Goal: Task Accomplishment & Management: Manage account settings

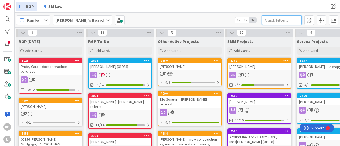
click at [271, 18] on input "text" at bounding box center [282, 20] width 40 height 10
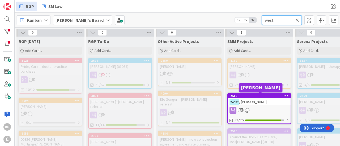
type input "west"
click at [252, 97] on div "2618" at bounding box center [260, 96] width 60 height 4
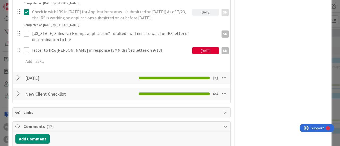
scroll to position [367, 0]
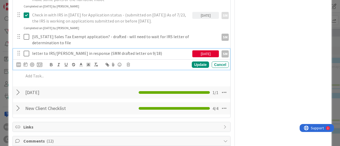
click at [27, 50] on icon at bounding box center [27, 53] width 6 height 6
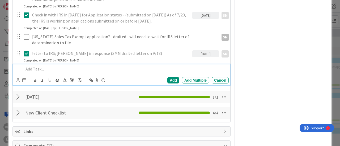
click at [30, 66] on p at bounding box center [125, 69] width 203 height 6
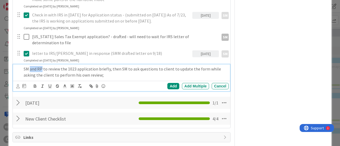
drag, startPoint x: 30, startPoint y: 62, endPoint x: 42, endPoint y: 63, distance: 12.2
click at [42, 66] on p "SM and RP to review the 1023 application briefly, then SM to ask questions to c…" at bounding box center [125, 72] width 203 height 12
click at [96, 66] on p "SM to review the 1023 application briefly, then SM to ask questions to client t…" at bounding box center [125, 72] width 203 height 12
click at [147, 66] on p "SM to review the 1023 application briefly with questions to client, then SM to …" at bounding box center [125, 72] width 203 height 12
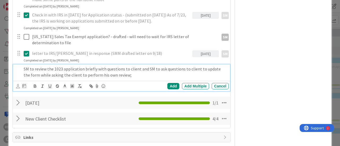
drag, startPoint x: 165, startPoint y: 63, endPoint x: 194, endPoint y: 69, distance: 29.8
click at [194, 69] on p "SM to review the 1023 application briefly with questions to client and SM to as…" at bounding box center [125, 72] width 203 height 12
click at [184, 66] on p "SM to review the 1023 application briefly with questions to client and SM to as…" at bounding box center [125, 72] width 203 height 12
drag, startPoint x: 184, startPoint y: 62, endPoint x: 175, endPoint y: 62, distance: 9.6
click at [175, 66] on p "SM to review the 1023 application briefly with questions to client and SM to as…" at bounding box center [125, 72] width 203 height 12
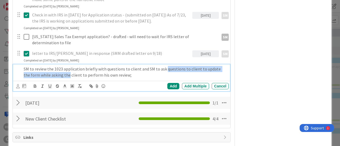
drag, startPoint x: 163, startPoint y: 62, endPoint x: 61, endPoint y: 67, distance: 102.3
click at [61, 67] on p "SM to review the 1023 application briefly with questions to client and SM to as…" at bounding box center [125, 72] width 203 height 12
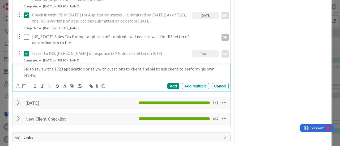
click at [139, 66] on p "SM to review the 1023 application briefly with questions to client and SM to as…" at bounding box center [125, 72] width 203 height 12
click at [157, 81] on div "Add Add Multiple Cancel" at bounding box center [121, 86] width 217 height 10
click at [149, 72] on div "SM to review the 1023 application briefly with questions to client (to me, its …" at bounding box center [124, 71] width 207 height 15
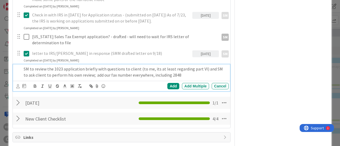
click at [174, 69] on p "SM to review the 1023 application briefly with questions to client (to me, its …" at bounding box center [125, 72] width 203 height 12
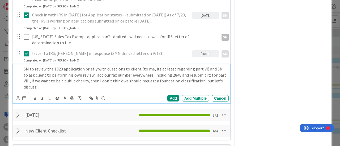
drag, startPoint x: 154, startPoint y: 80, endPoint x: 30, endPoint y: 75, distance: 124.0
click at [30, 75] on p "SM to review the 1023 application briefly with questions to client (to me, its …" at bounding box center [125, 78] width 203 height 24
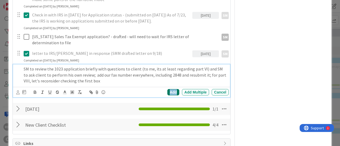
click at [167, 89] on div "Add" at bounding box center [173, 92] width 12 height 6
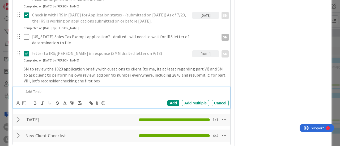
click at [64, 89] on p at bounding box center [125, 92] width 203 height 6
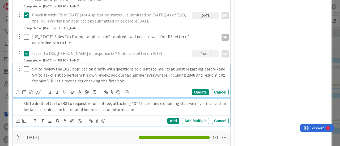
click at [47, 70] on div "SM to review the 1023 application briefly with questions to client (to me, its …" at bounding box center [121, 80] width 217 height 33
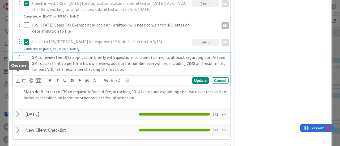
click at [18, 79] on icon at bounding box center [17, 81] width 3 height 4
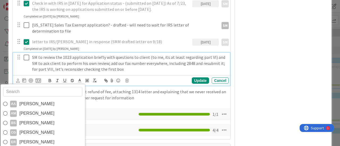
click at [33, 87] on input "text" at bounding box center [42, 92] width 79 height 10
type input "[PERSON_NAME]"
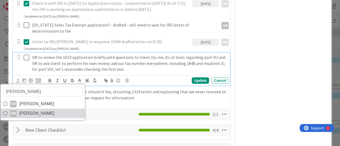
click at [37, 110] on span "[PERSON_NAME]" at bounding box center [36, 114] width 35 height 8
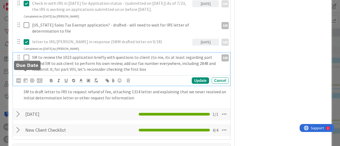
click at [25, 78] on icon at bounding box center [26, 80] width 4 height 4
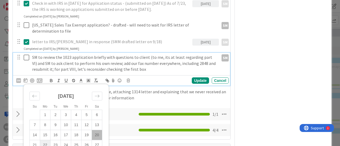
click at [45, 140] on td "22" at bounding box center [45, 145] width 10 height 10
type input "[DATE]"
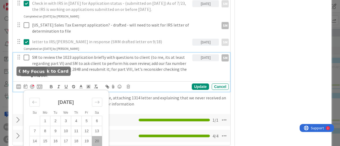
click at [32, 85] on div at bounding box center [32, 87] width 4 height 4
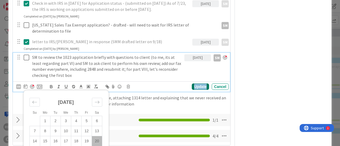
click at [194, 84] on div "Update" at bounding box center [200, 87] width 17 height 6
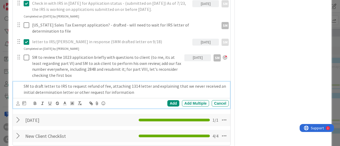
click at [36, 83] on p "SM to draft letter to IRS to request refund of fee, attaching 1314 letter and e…" at bounding box center [125, 89] width 203 height 12
click at [16, 102] on icon at bounding box center [17, 104] width 3 height 4
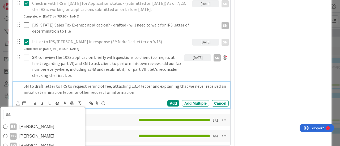
type input "[PERSON_NAME]"
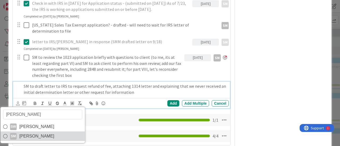
click at [31, 132] on span "[PERSON_NAME]" at bounding box center [36, 136] width 35 height 8
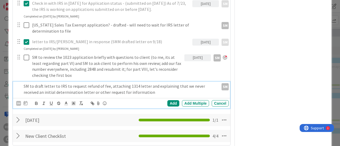
click at [24, 100] on div at bounding box center [26, 103] width 4 height 6
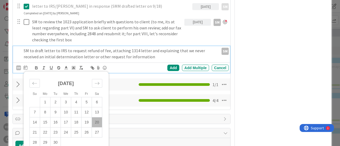
scroll to position [415, 0]
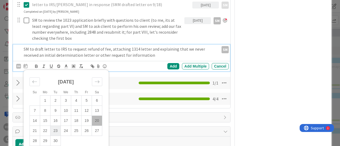
click at [56, 126] on td "23" at bounding box center [55, 131] width 10 height 10
type input "[DATE]"
click at [168, 63] on div "Add" at bounding box center [173, 66] width 12 height 6
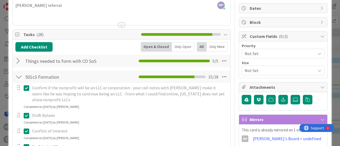
scroll to position [100, 0]
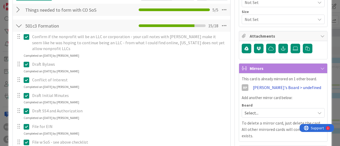
click at [271, 86] on link "[PERSON_NAME]'s Board > undefined" at bounding box center [287, 87] width 68 height 6
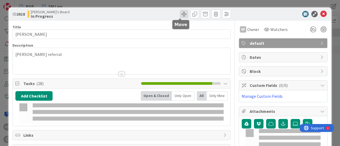
click at [180, 11] on span at bounding box center [184, 14] width 8 height 8
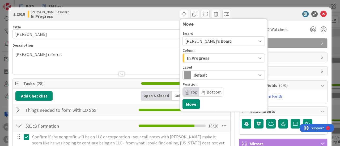
click at [191, 60] on span "In Progress" at bounding box center [198, 58] width 22 height 7
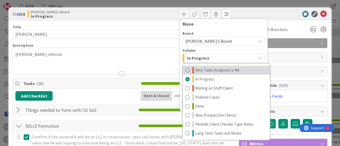
click at [195, 70] on span "New Tasks Assigned to Me" at bounding box center [217, 70] width 44 height 6
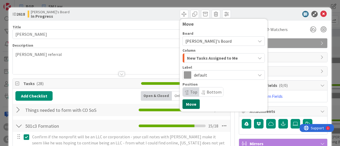
click at [184, 105] on button "Move" at bounding box center [190, 104] width 17 height 10
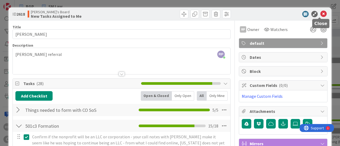
click at [320, 14] on icon at bounding box center [323, 14] width 6 height 6
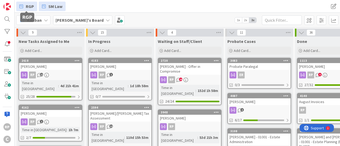
click at [30, 2] on link "RGP" at bounding box center [26, 7] width 21 height 10
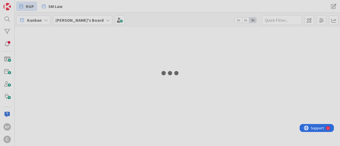
type input "west"
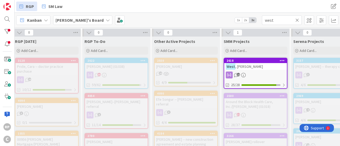
scroll to position [0, 3]
click at [298, 20] on icon at bounding box center [297, 20] width 4 height 5
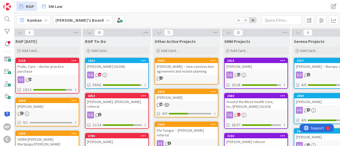
click at [182, 66] on div "[PERSON_NAME] -- new construction agreement and estate planning" at bounding box center [186, 69] width 63 height 12
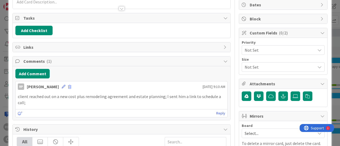
scroll to position [66, 0]
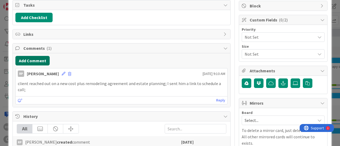
click at [36, 59] on button "Add Comment" at bounding box center [32, 61] width 34 height 10
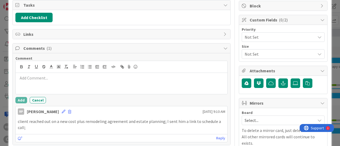
click at [45, 79] on p at bounding box center [121, 78] width 207 height 6
click at [22, 99] on button "Add" at bounding box center [21, 100] width 12 height 6
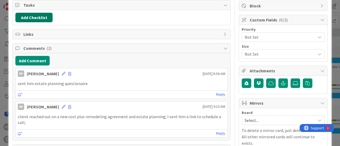
scroll to position [75, 0]
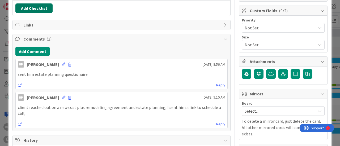
click at [33, 9] on button "Add Checklist" at bounding box center [33, 8] width 37 height 10
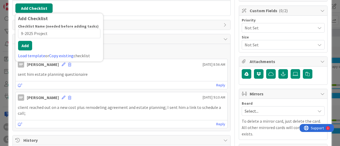
type input "9-2025 Projects"
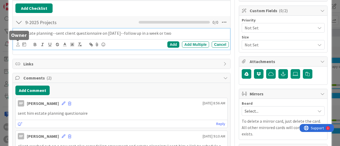
click at [19, 42] on icon at bounding box center [17, 44] width 3 height 4
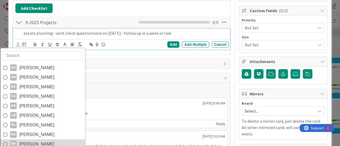
click at [35, 140] on span "[PERSON_NAME]" at bounding box center [36, 144] width 35 height 8
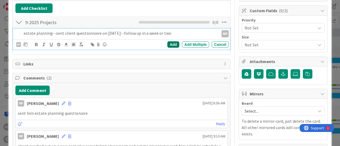
click at [171, 42] on div "Add" at bounding box center [173, 44] width 12 height 6
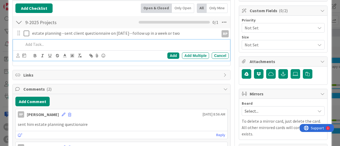
click at [76, 46] on p at bounding box center [125, 44] width 203 height 6
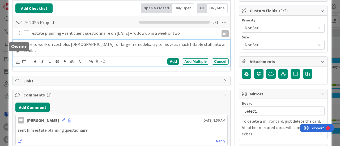
click at [17, 60] on icon at bounding box center [17, 62] width 3 height 4
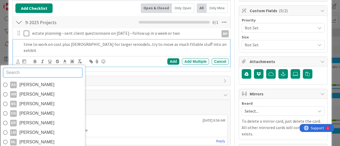
click at [25, 68] on input "text" at bounding box center [42, 73] width 79 height 10
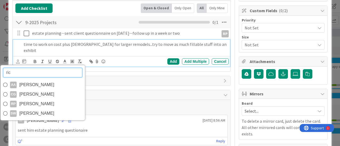
type input "rich"
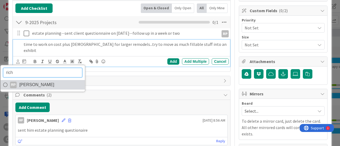
click at [29, 81] on span "[PERSON_NAME]" at bounding box center [36, 85] width 35 height 8
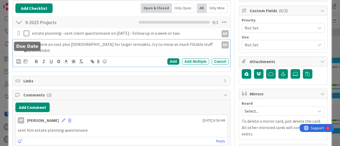
click at [25, 59] on icon at bounding box center [26, 61] width 4 height 4
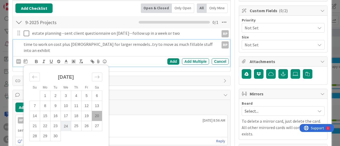
click at [67, 122] on td "24" at bounding box center [66, 126] width 10 height 10
type input "[DATE]"
click at [171, 61] on div "Add" at bounding box center [173, 61] width 12 height 6
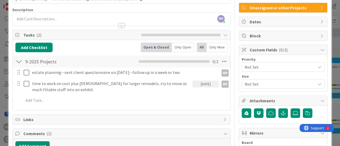
scroll to position [0, 0]
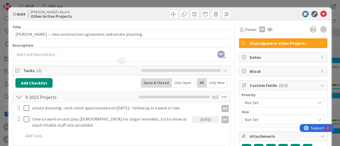
click at [200, 120] on div "[DATE]" at bounding box center [205, 119] width 27 height 7
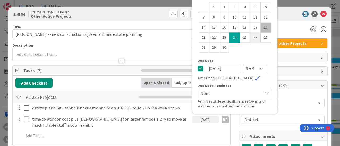
click at [251, 37] on td "26" at bounding box center [255, 38] width 10 height 10
type input "[DATE]"
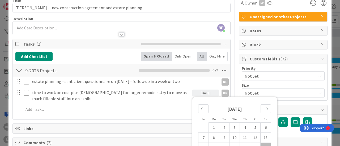
scroll to position [32, 0]
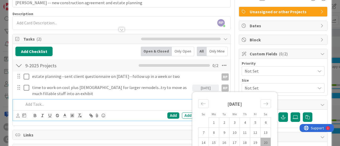
click at [113, 101] on p at bounding box center [125, 104] width 203 height 6
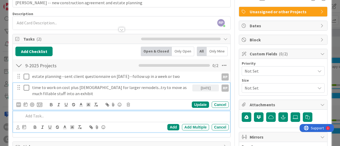
scroll to position [43, 0]
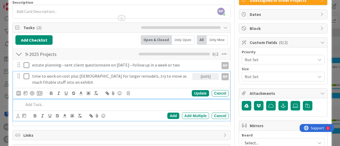
click at [133, 91] on div "time to work on cost plus [DEMOGRAPHIC_DATA] for larger remodels...try to move …" at bounding box center [121, 85] width 217 height 27
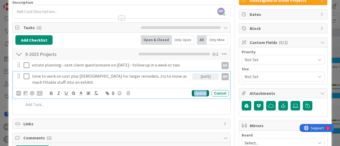
click at [203, 92] on div "Update" at bounding box center [200, 93] width 17 height 6
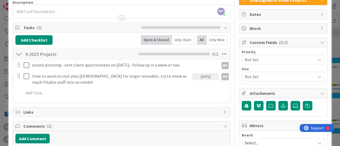
scroll to position [0, 0]
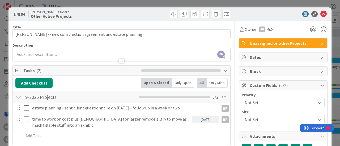
click at [165, 14] on div at bounding box center [177, 14] width 108 height 8
click at [169, 16] on span at bounding box center [173, 14] width 8 height 8
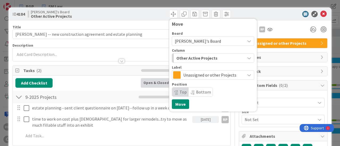
click at [185, 58] on span "Other Active Projects" at bounding box center [196, 58] width 41 height 7
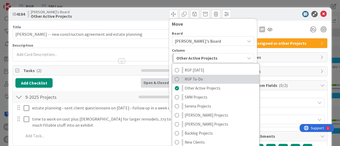
click at [186, 77] on span "RGP To-Do" at bounding box center [193, 79] width 18 height 6
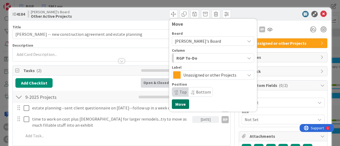
click at [173, 106] on button "Move" at bounding box center [180, 104] width 17 height 10
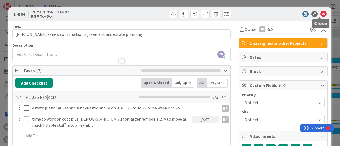
click at [321, 13] on icon at bounding box center [323, 14] width 6 height 6
